Goal: Information Seeking & Learning: Find specific fact

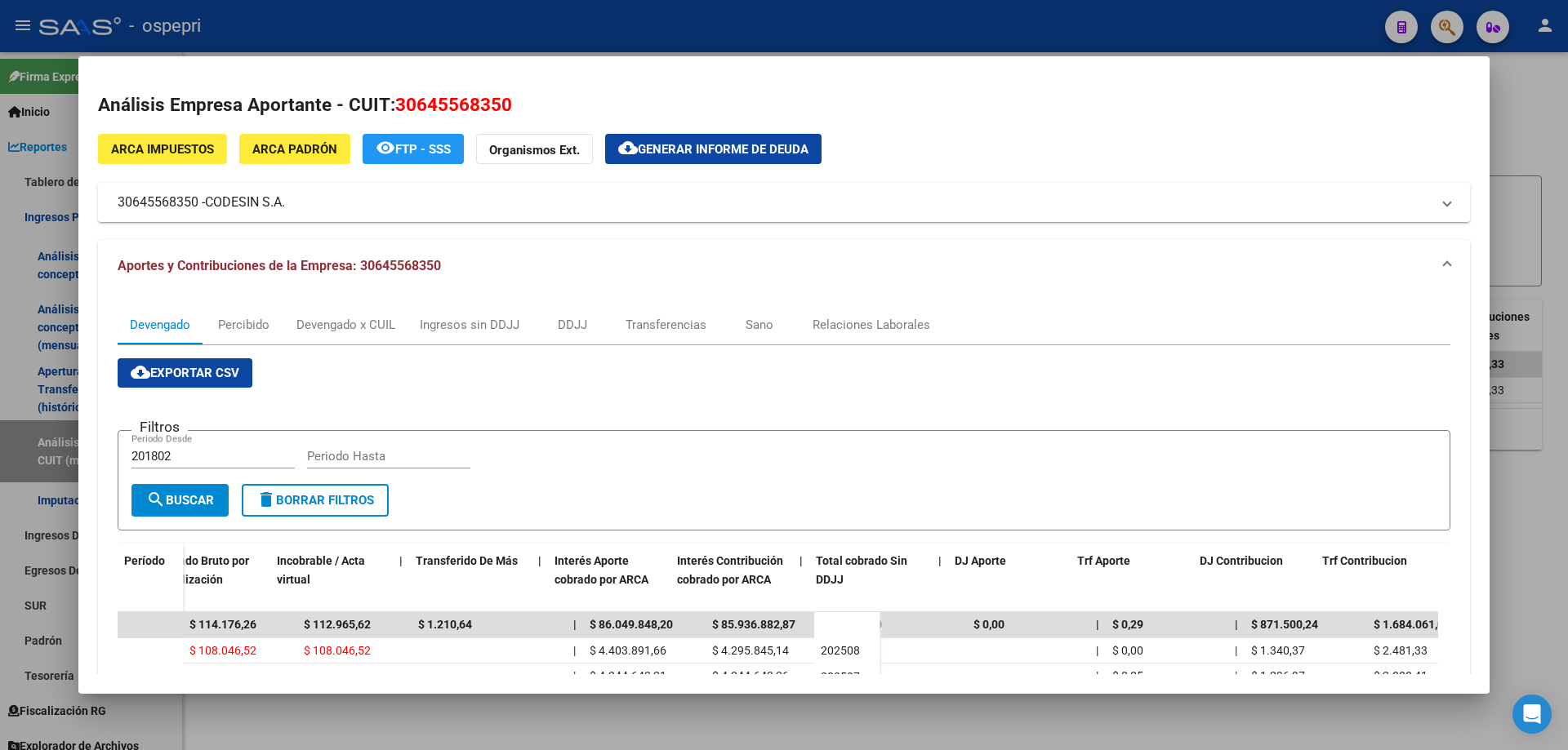
scroll to position [0, 696]
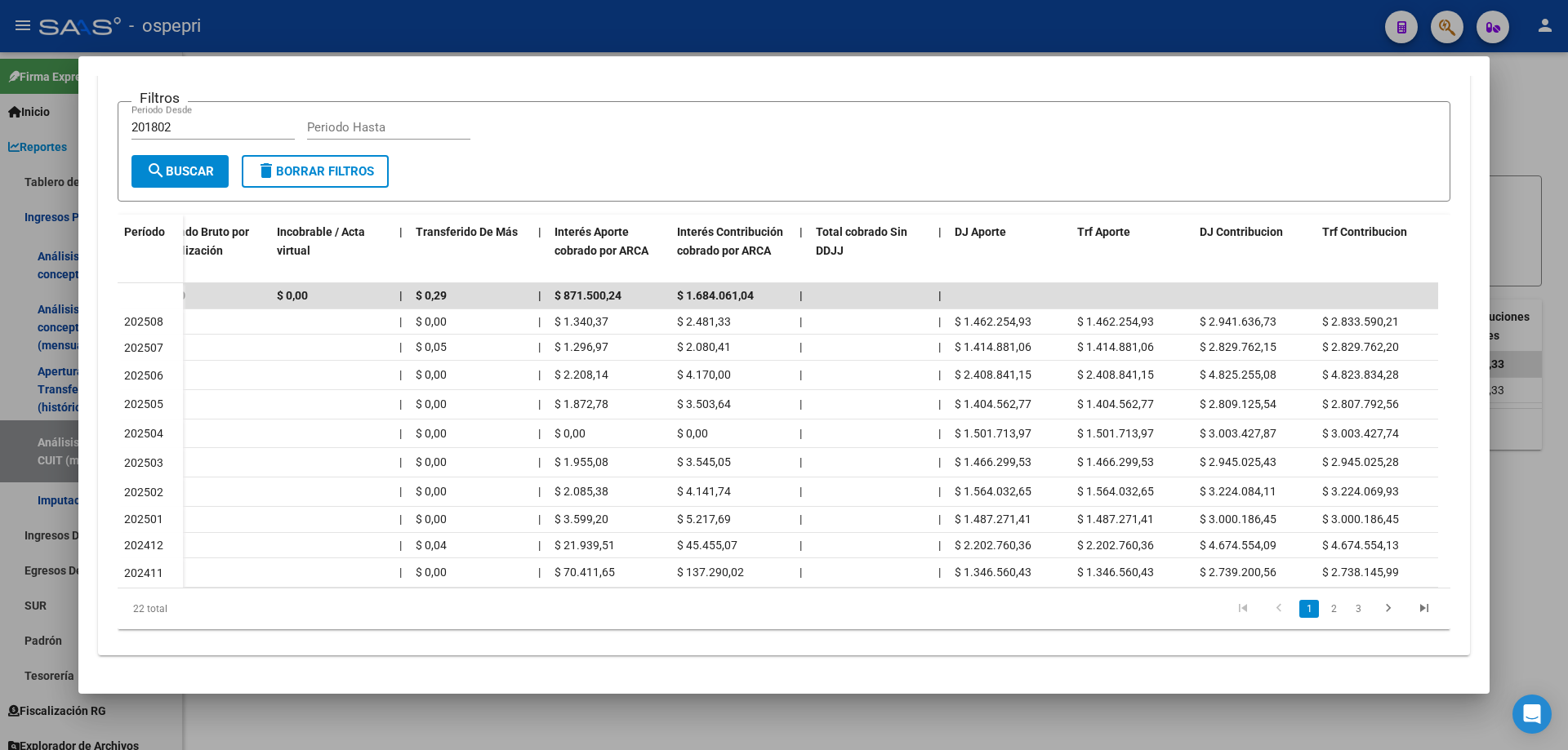
click at [1519, 140] on div at bounding box center [784, 375] width 1568 height 750
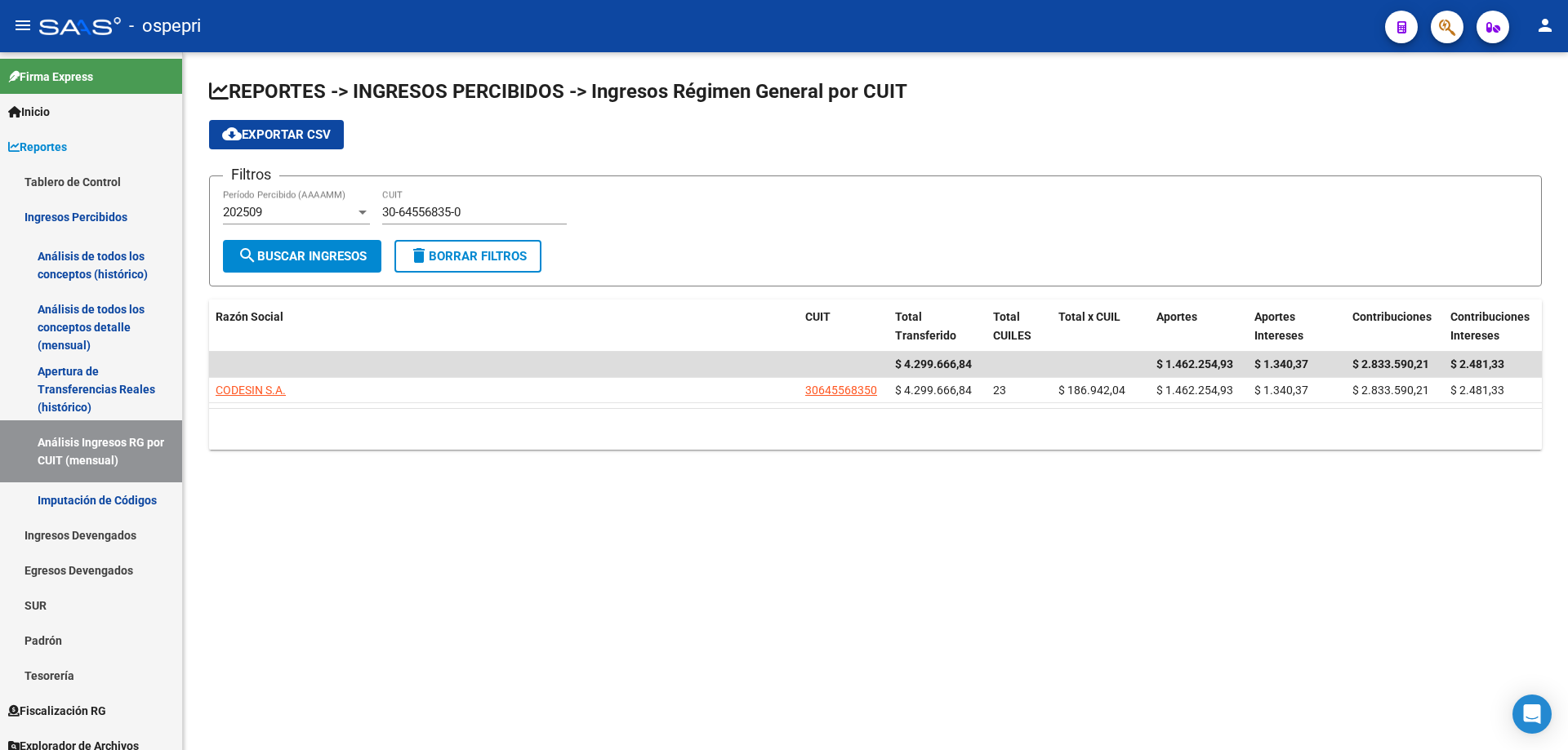
click at [551, 213] on input "30-64556835-0" at bounding box center [474, 212] width 184 height 15
paste input "9784831-9"
type input "30-69784831-9"
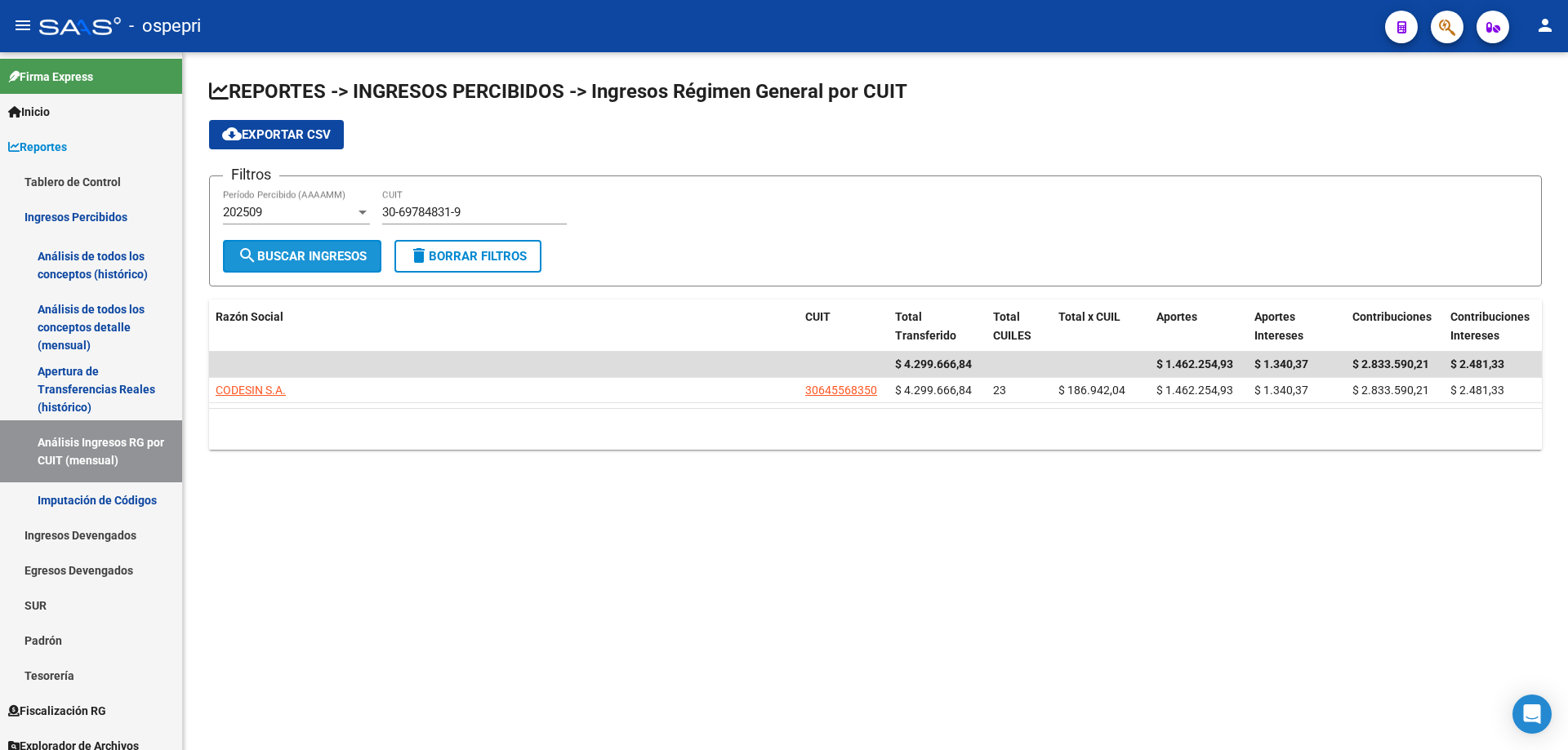
click at [334, 252] on span "search Buscar Ingresos" at bounding box center [302, 256] width 129 height 15
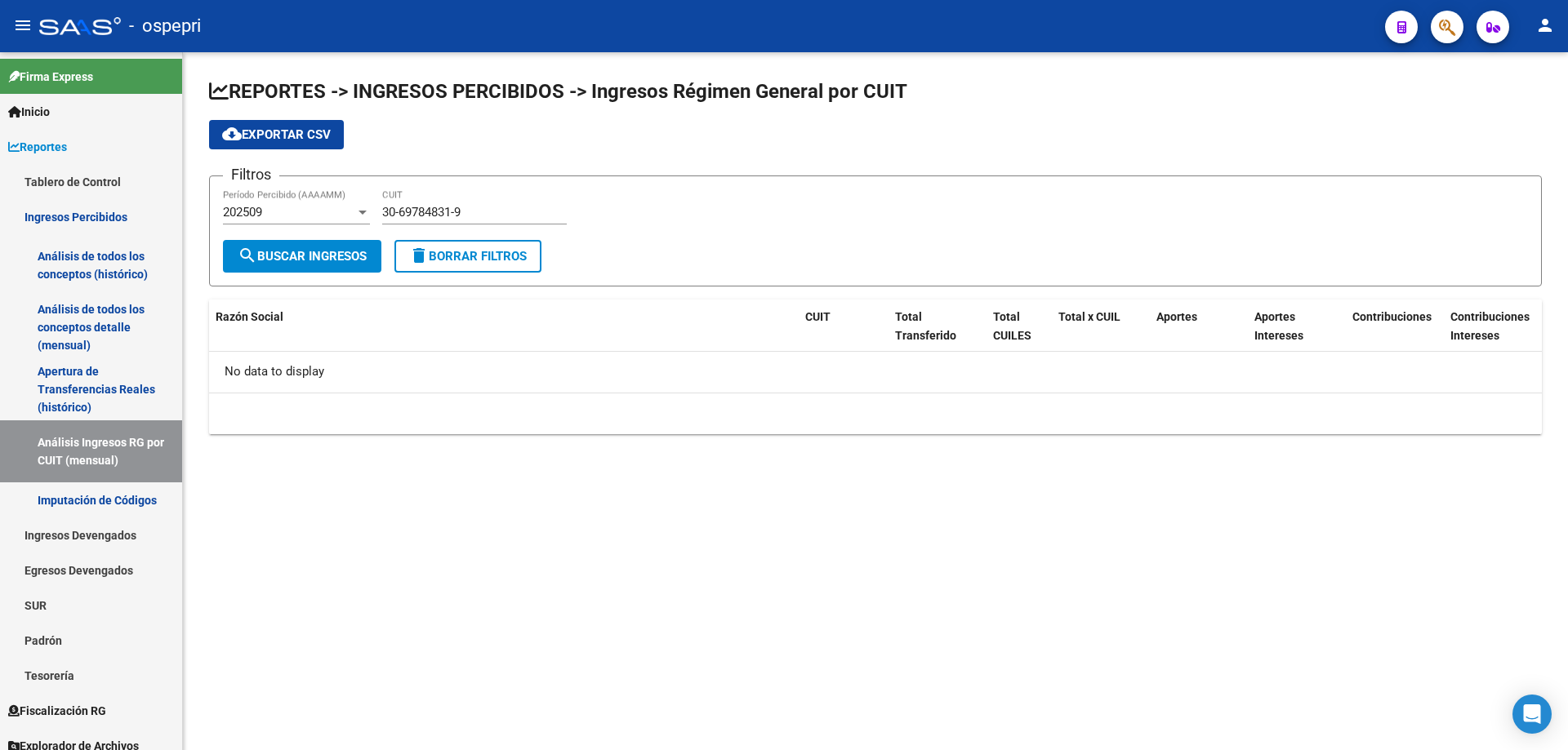
click at [296, 211] on div "202509" at bounding box center [289, 212] width 132 height 15
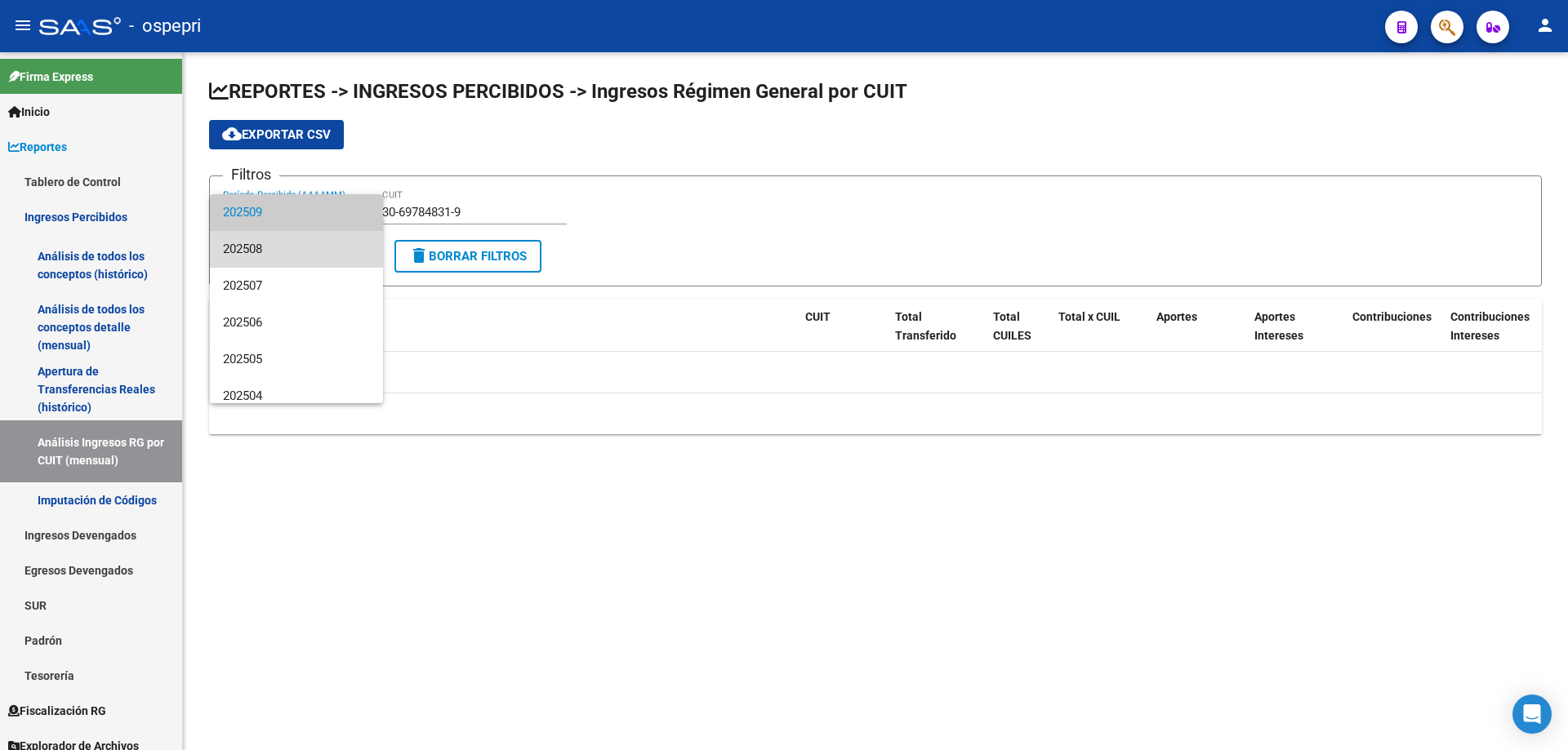
click at [296, 246] on span "202508" at bounding box center [296, 250] width 147 height 37
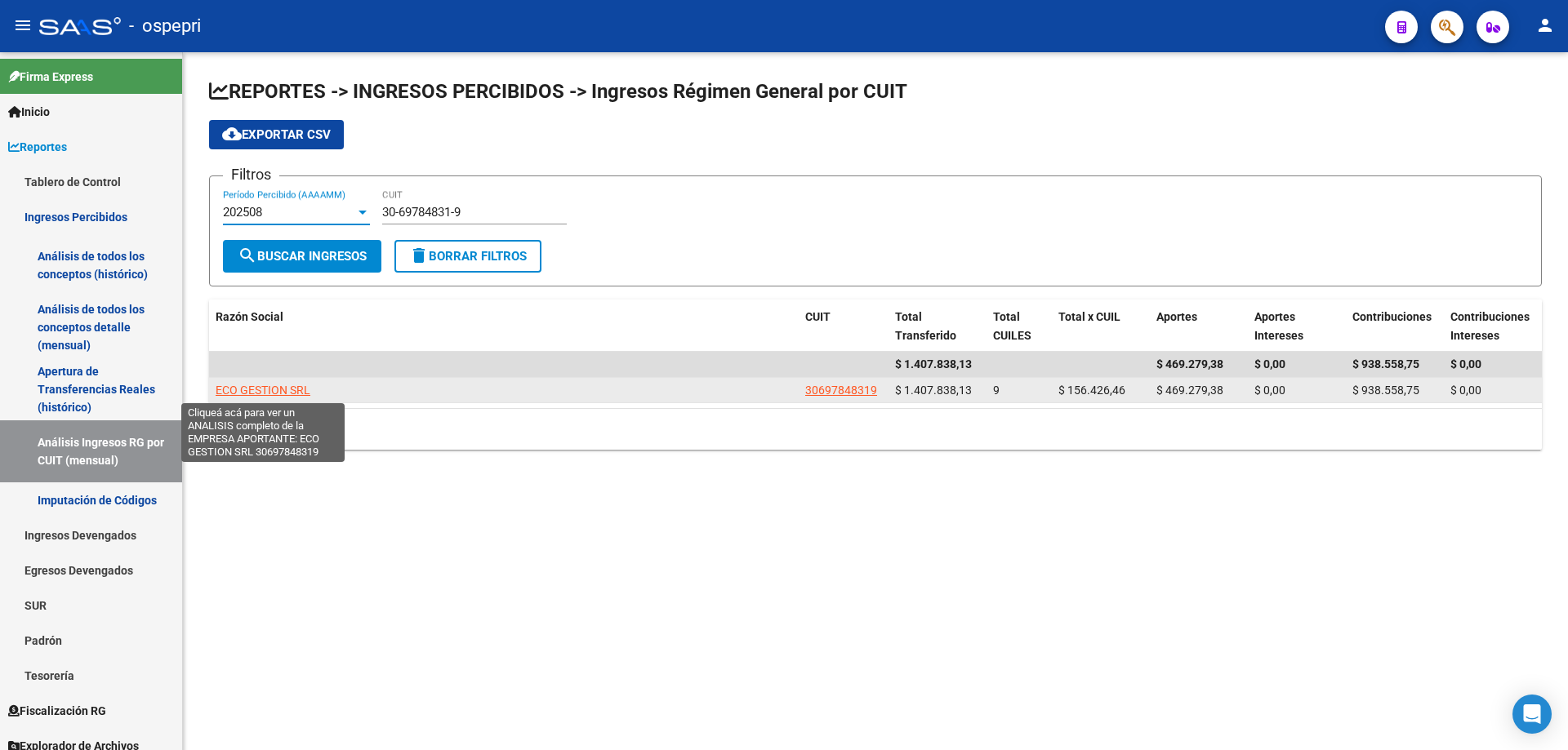
click at [246, 384] on span "ECO GESTION SRL" at bounding box center [262, 390] width 94 height 13
type textarea "30697848319"
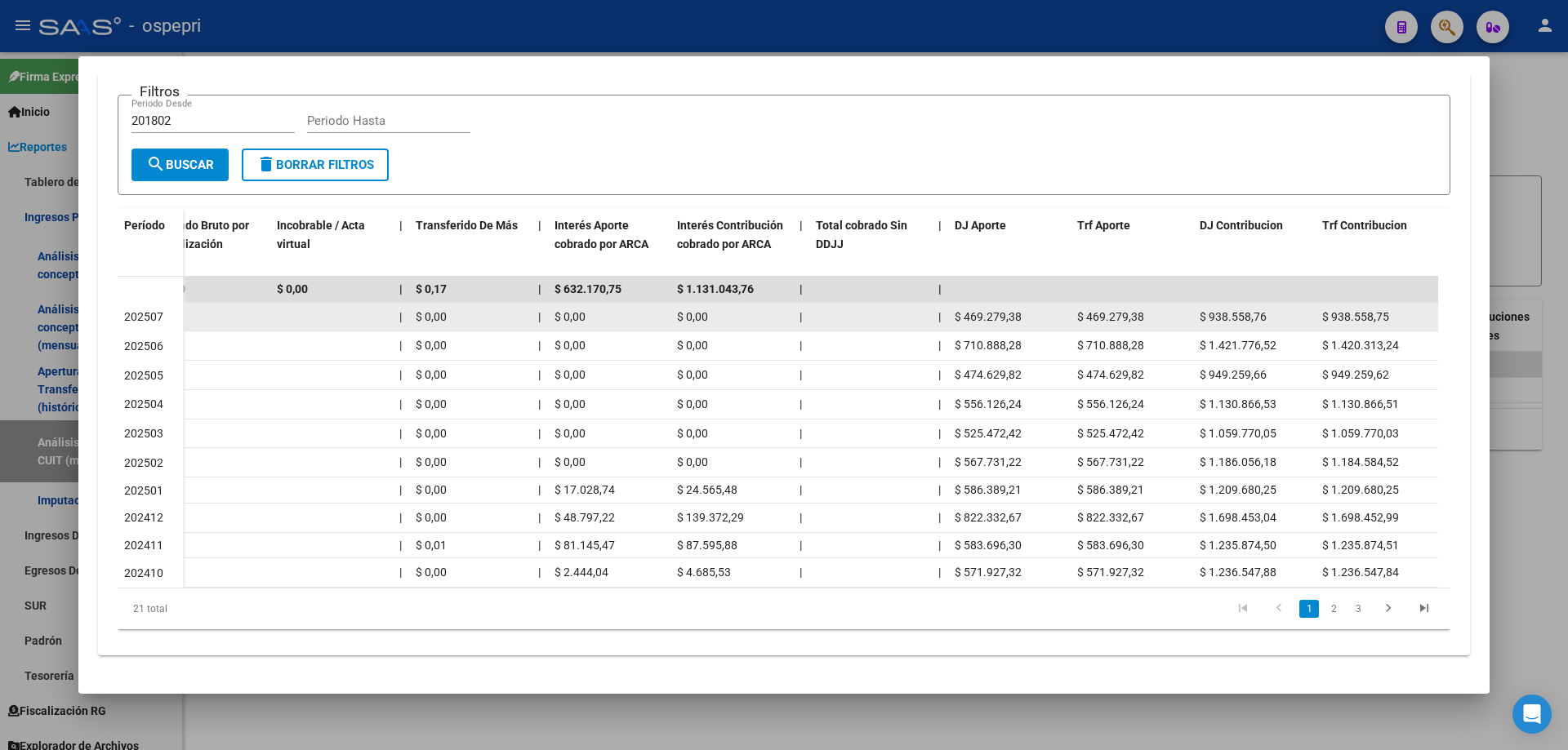
drag, startPoint x: 1023, startPoint y: 310, endPoint x: 964, endPoint y: 310, distance: 59.0
click at [964, 310] on div "$ 469.279,38" at bounding box center [1009, 317] width 109 height 19
copy span "469.279,38"
drag, startPoint x: 1272, startPoint y: 311, endPoint x: 1210, endPoint y: 311, distance: 62.0
click at [1210, 311] on div "$ 938.558,76" at bounding box center [1254, 317] width 109 height 19
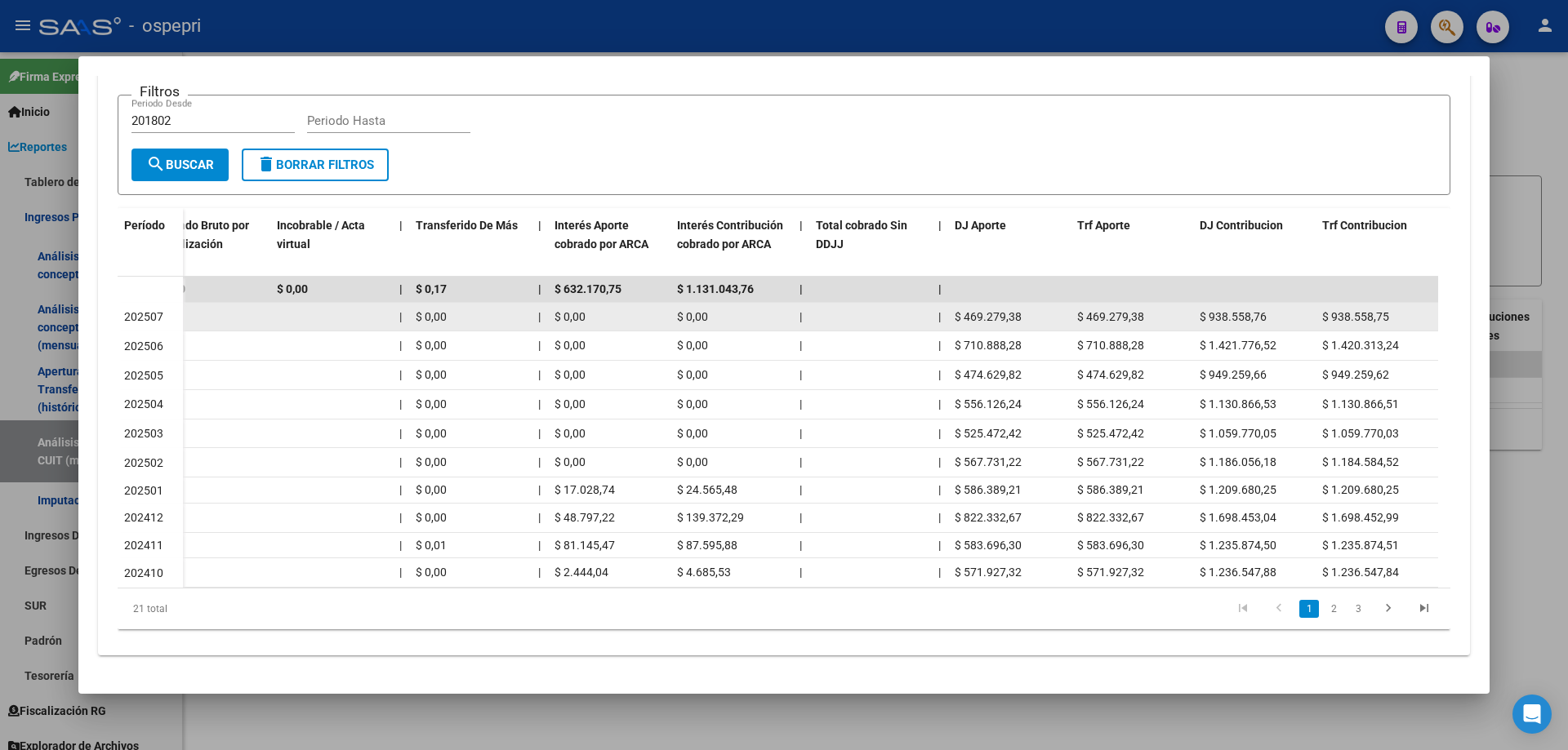
copy span "938.558,76"
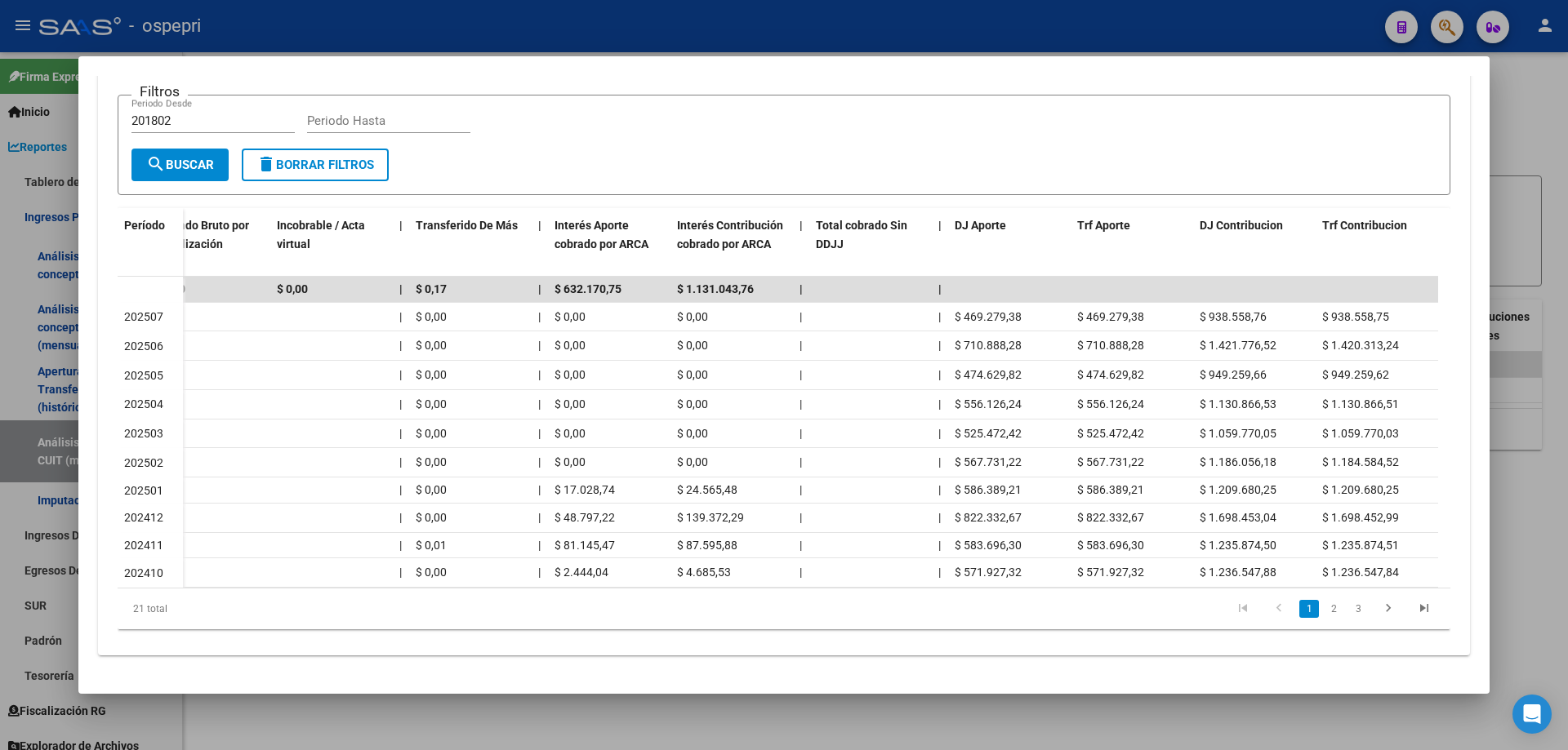
click at [1511, 137] on div at bounding box center [784, 375] width 1568 height 750
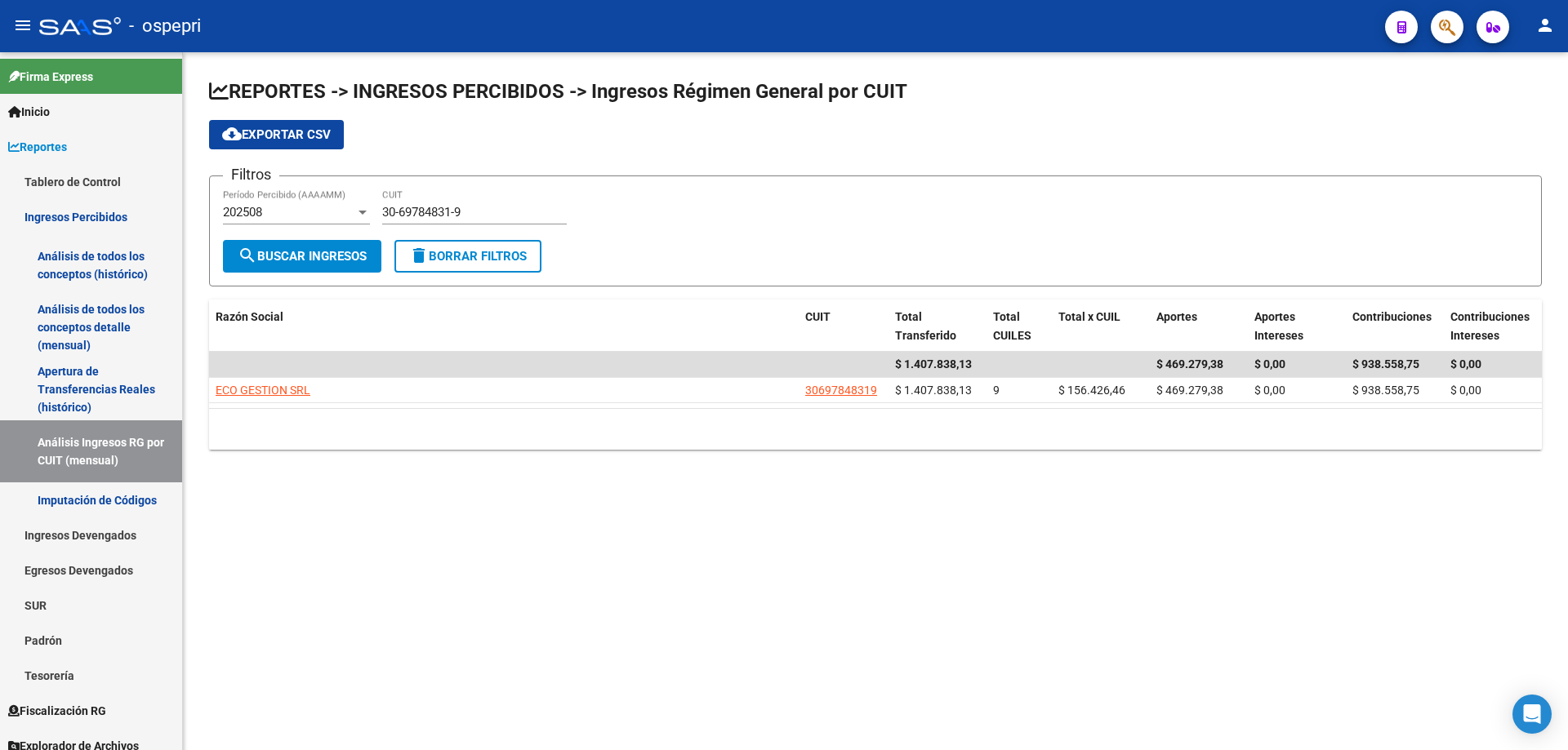
click at [506, 206] on input "30-69784831-9" at bounding box center [474, 212] width 184 height 15
paste input "3"
click at [521, 207] on input "30-69784831-3" at bounding box center [474, 212] width 184 height 15
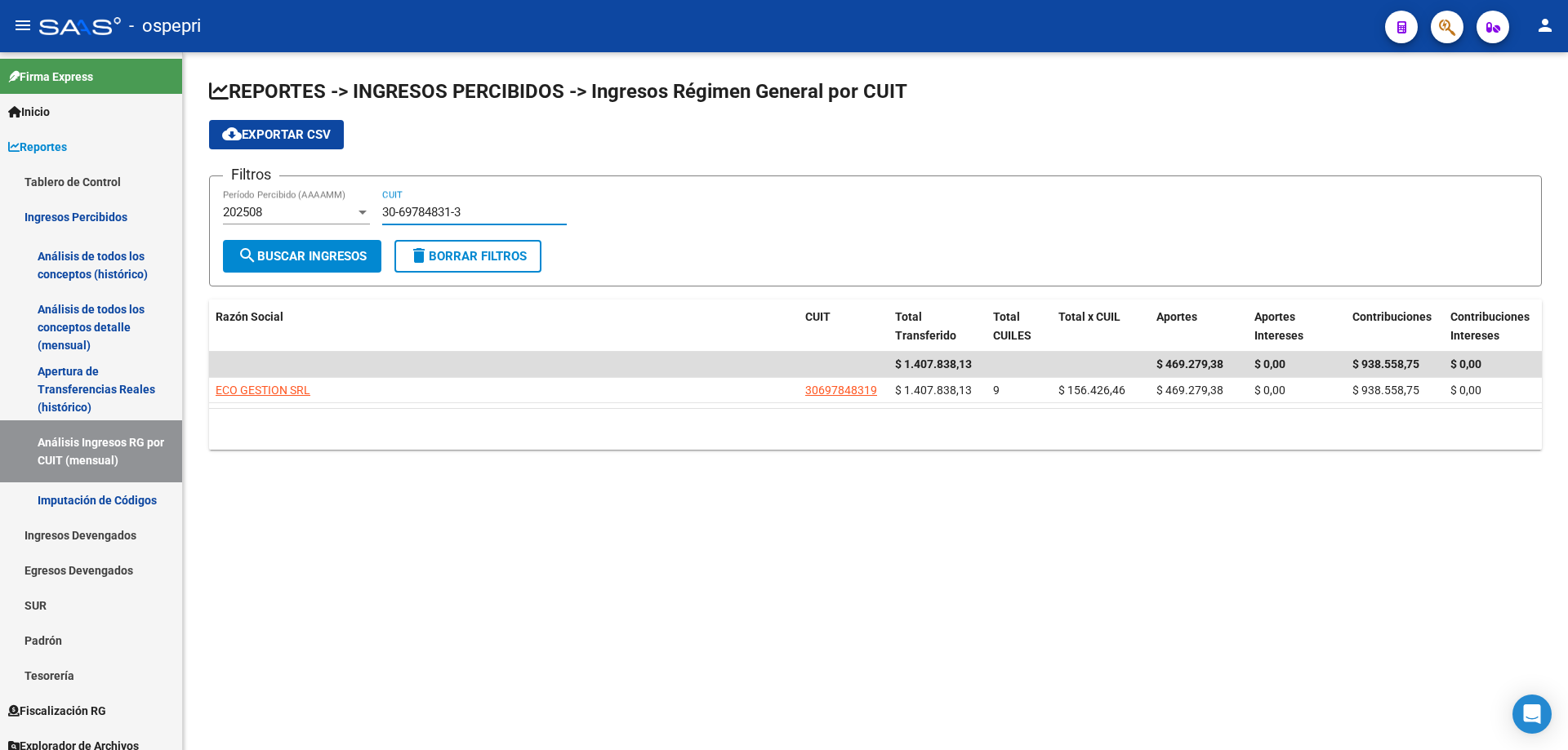
click at [521, 207] on input "30-69784831-3" at bounding box center [474, 212] width 184 height 15
paste input "70944199-6"
type input "30-70944199-6"
click at [312, 259] on span "search Buscar Ingresos" at bounding box center [302, 256] width 129 height 15
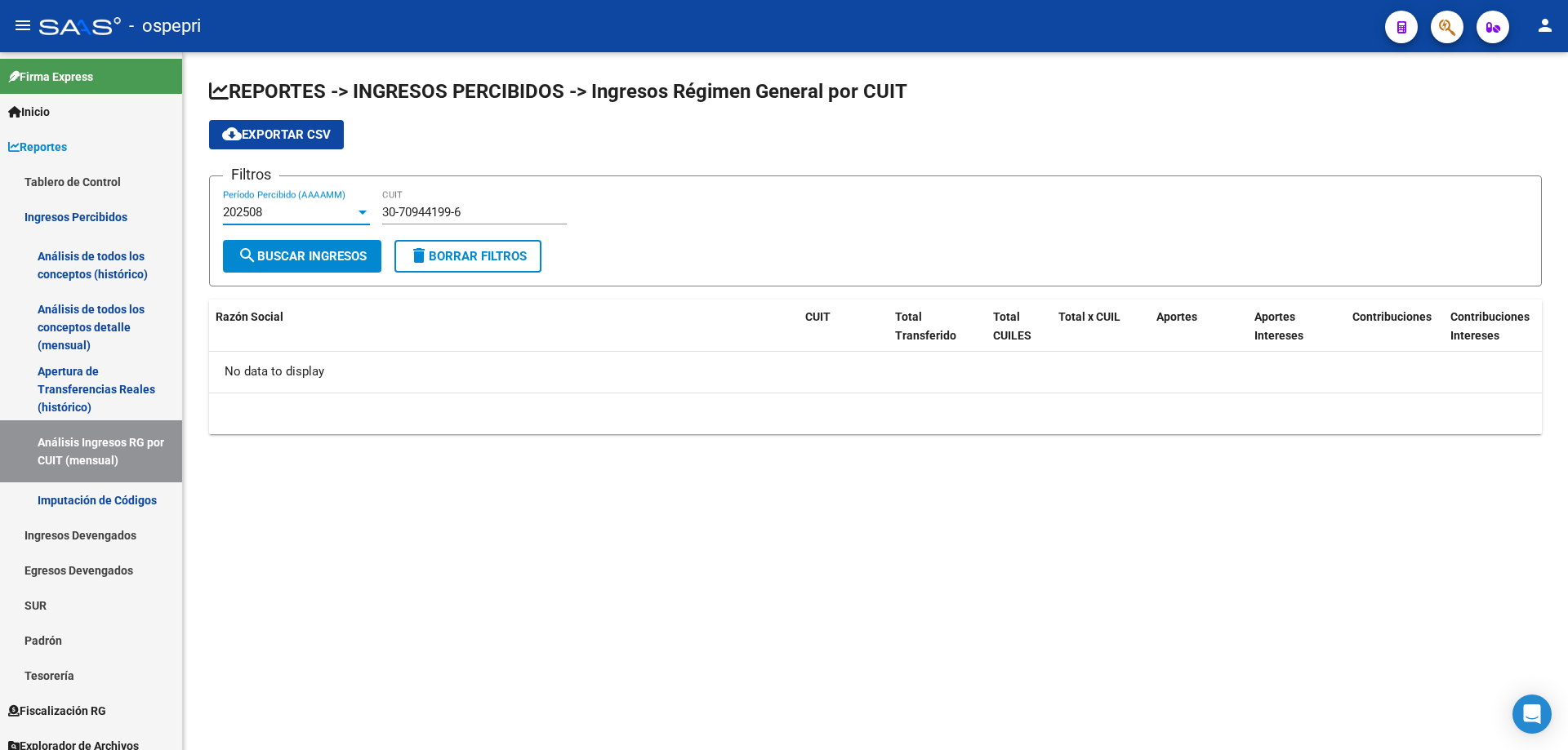
click at [263, 208] on div "202508" at bounding box center [289, 212] width 132 height 15
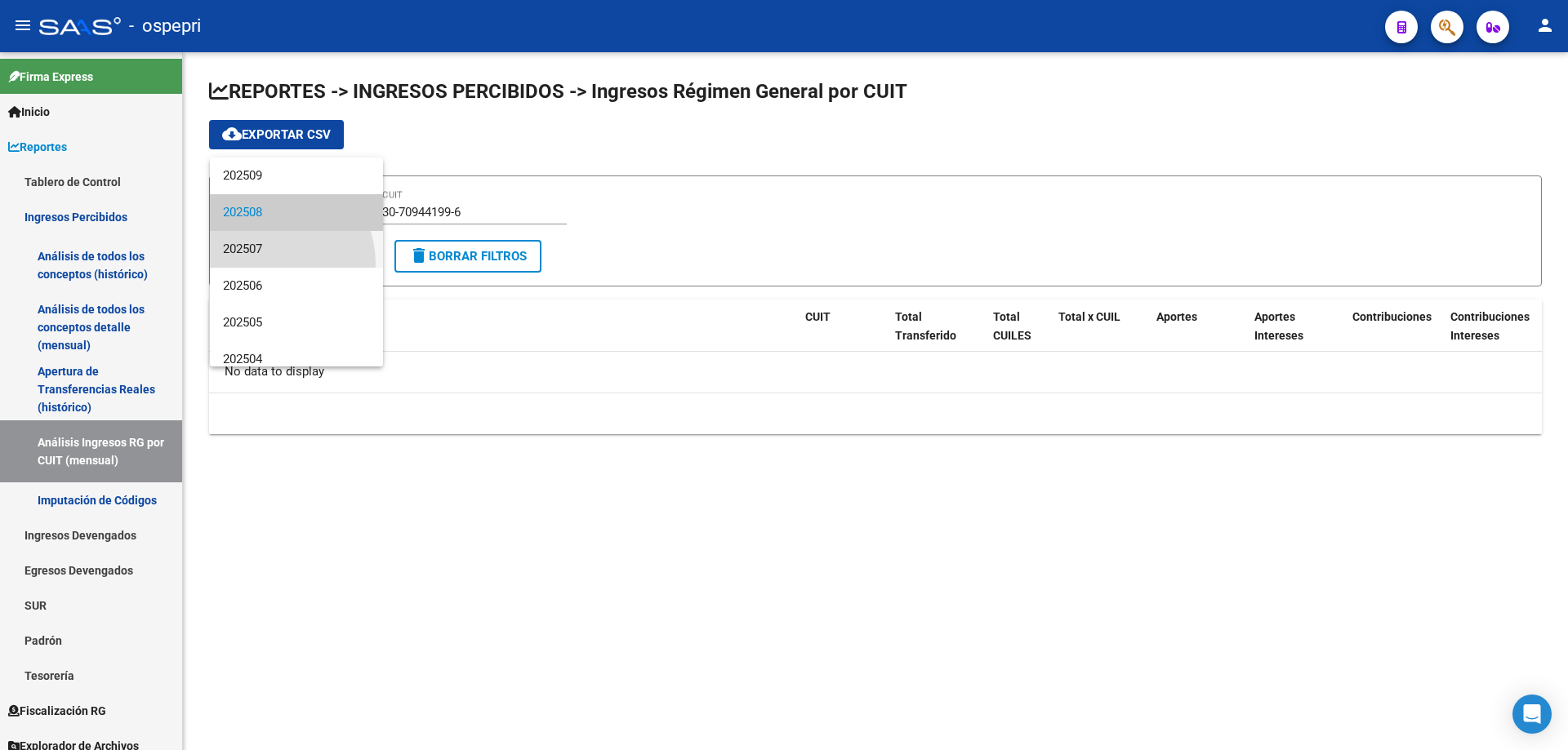
click at [268, 264] on span "202507" at bounding box center [296, 250] width 147 height 37
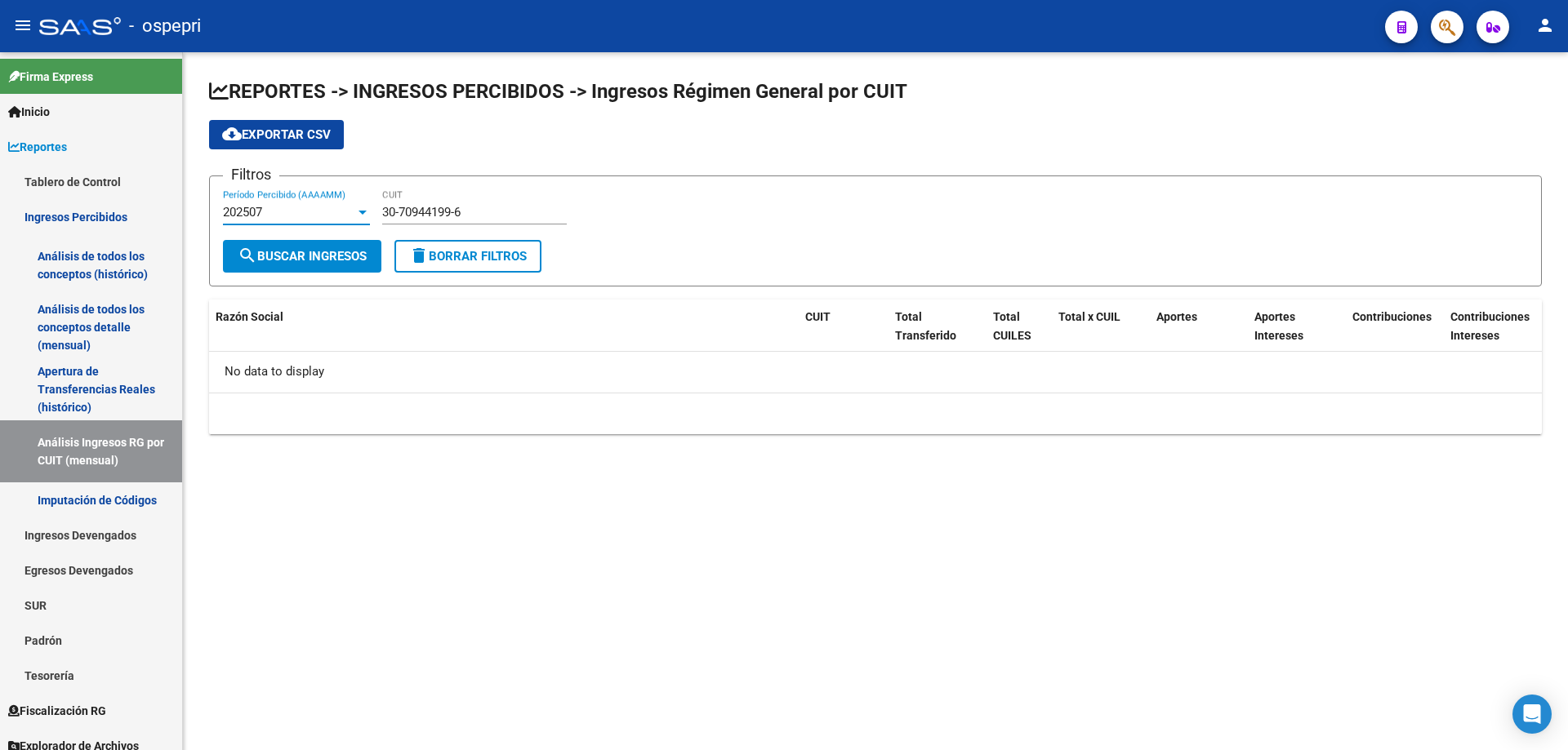
click at [290, 217] on div "202507" at bounding box center [289, 212] width 132 height 15
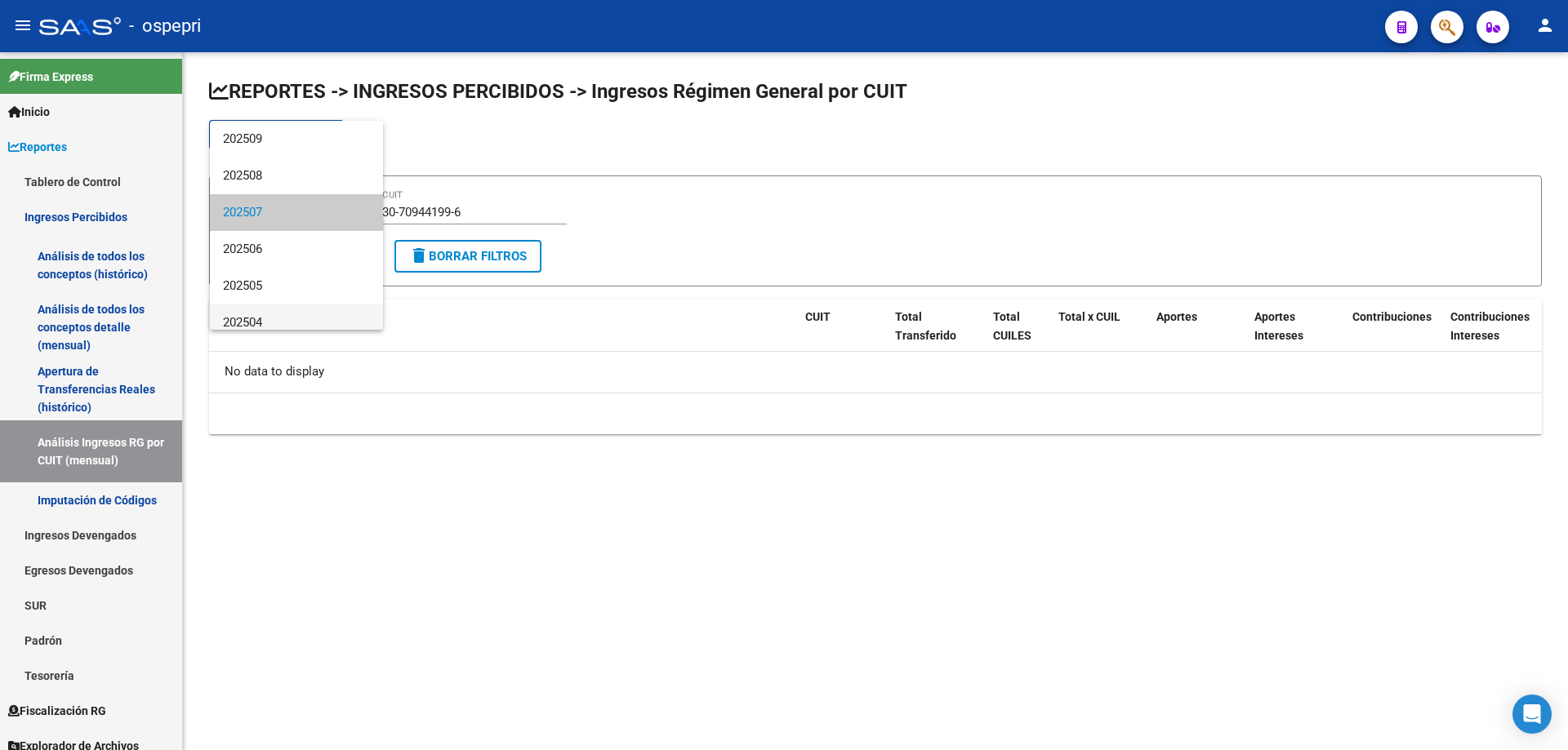
click at [294, 312] on span "202504" at bounding box center [296, 323] width 147 height 37
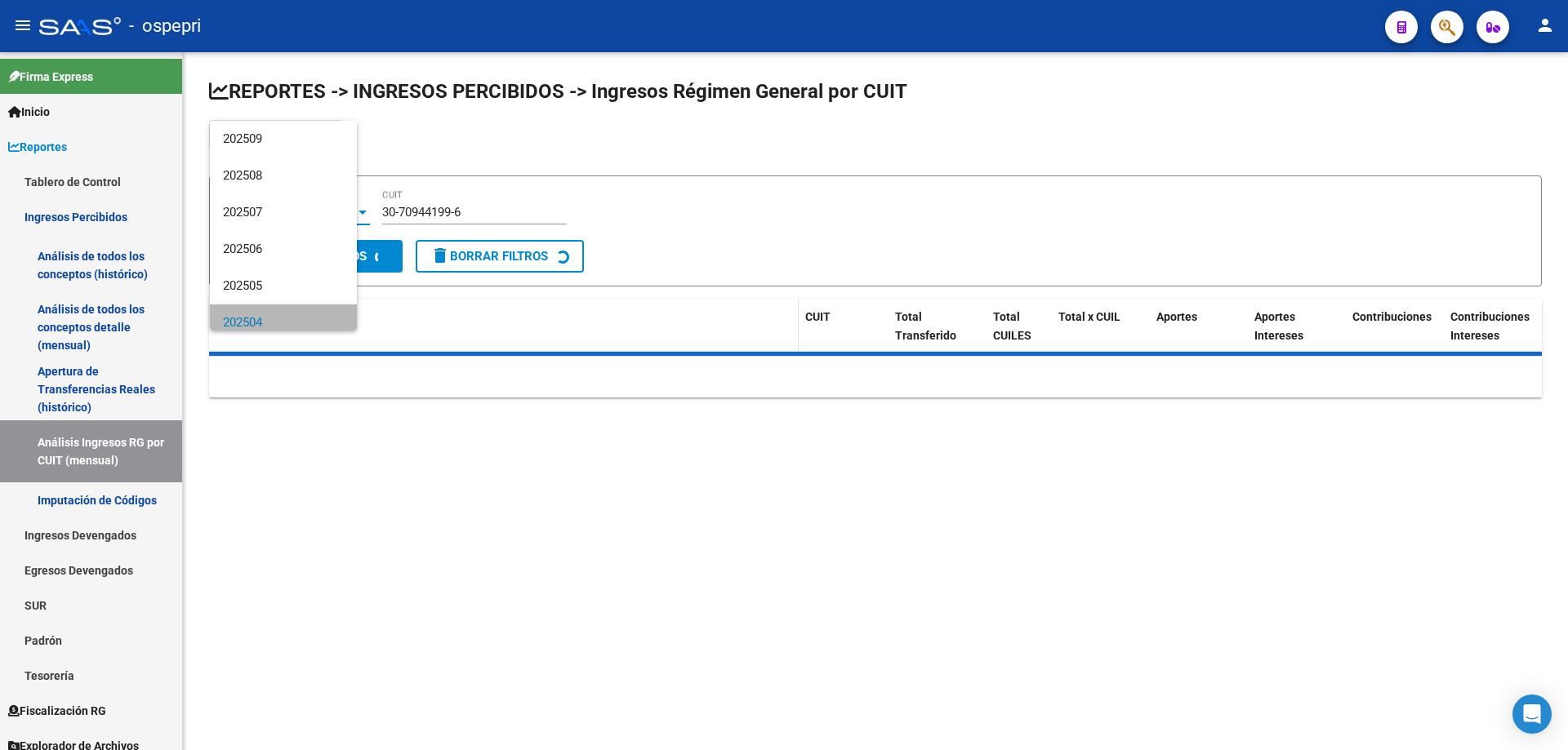
scroll to position [11, 0]
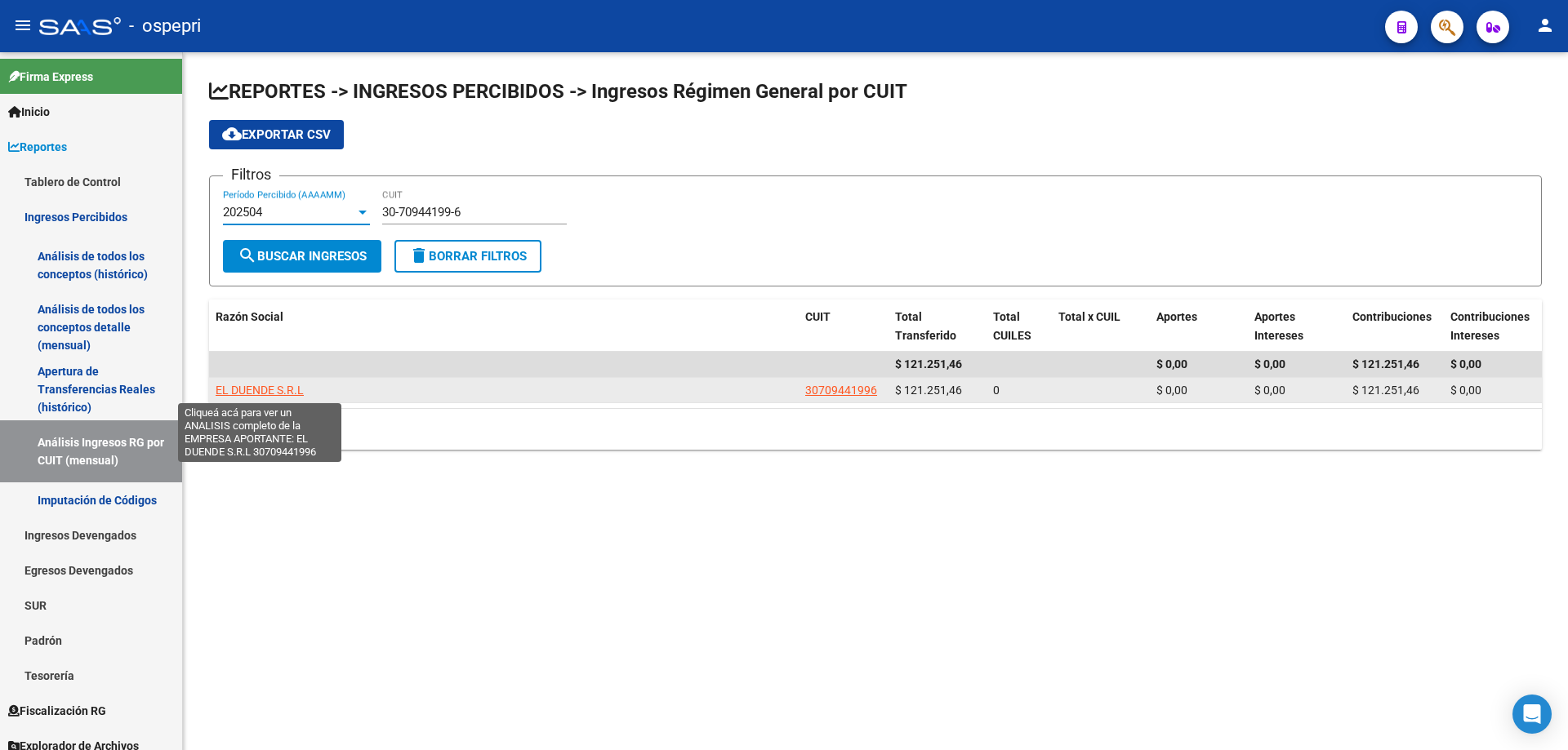
click at [276, 389] on span "EL DUENDE S.R.L" at bounding box center [259, 390] width 88 height 13
type textarea "30709441996"
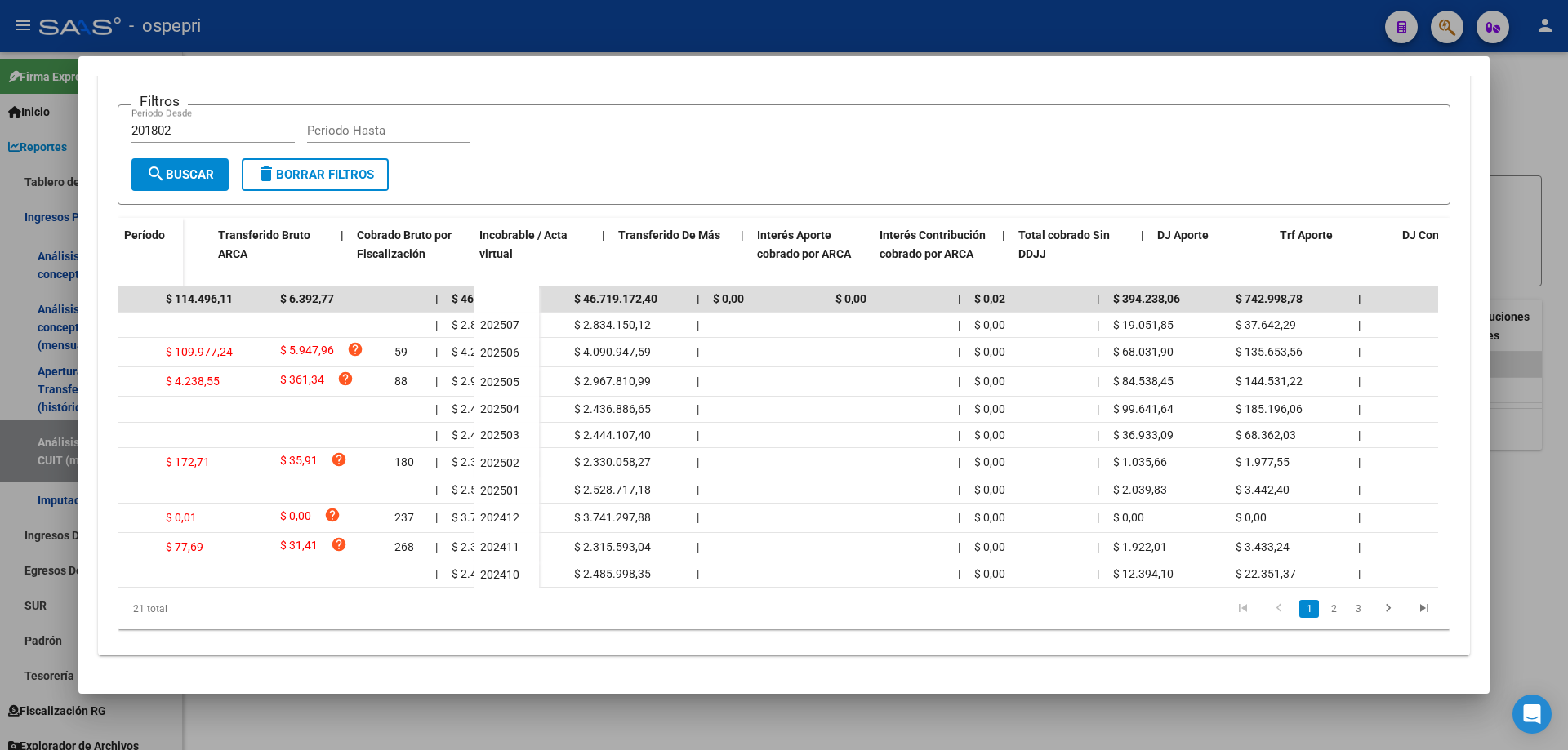
scroll to position [0, 0]
